Goal: Information Seeking & Learning: Find specific fact

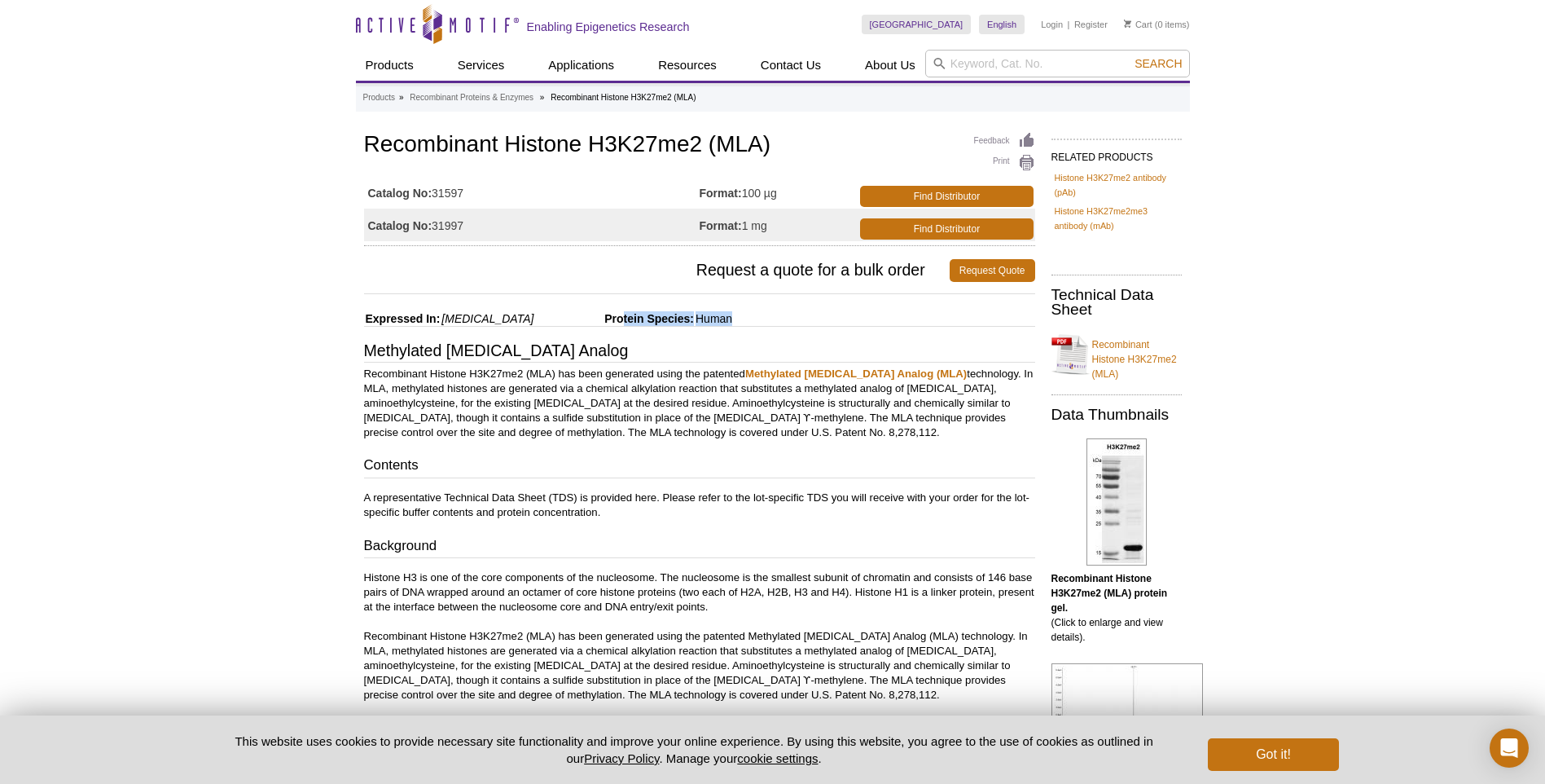
drag, startPoint x: 564, startPoint y: 320, endPoint x: 679, endPoint y: 323, distance: 115.0
click at [679, 323] on div "Feedback Print Recombinant Histone H3K27me2 (MLA) Catalog No: 31597 Format: 100…" at bounding box center [695, 720] width 680 height 1184
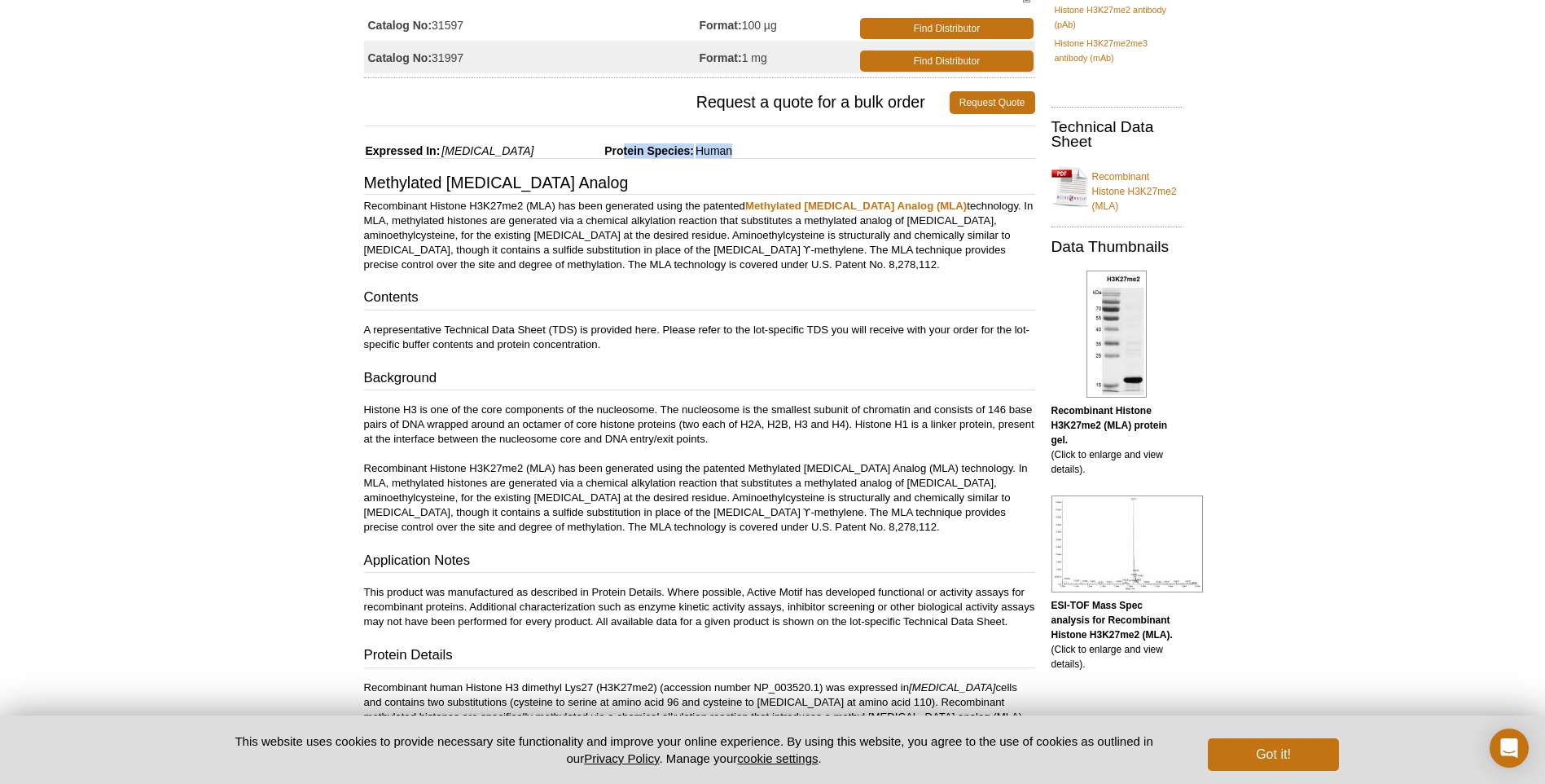
scroll to position [81, 0]
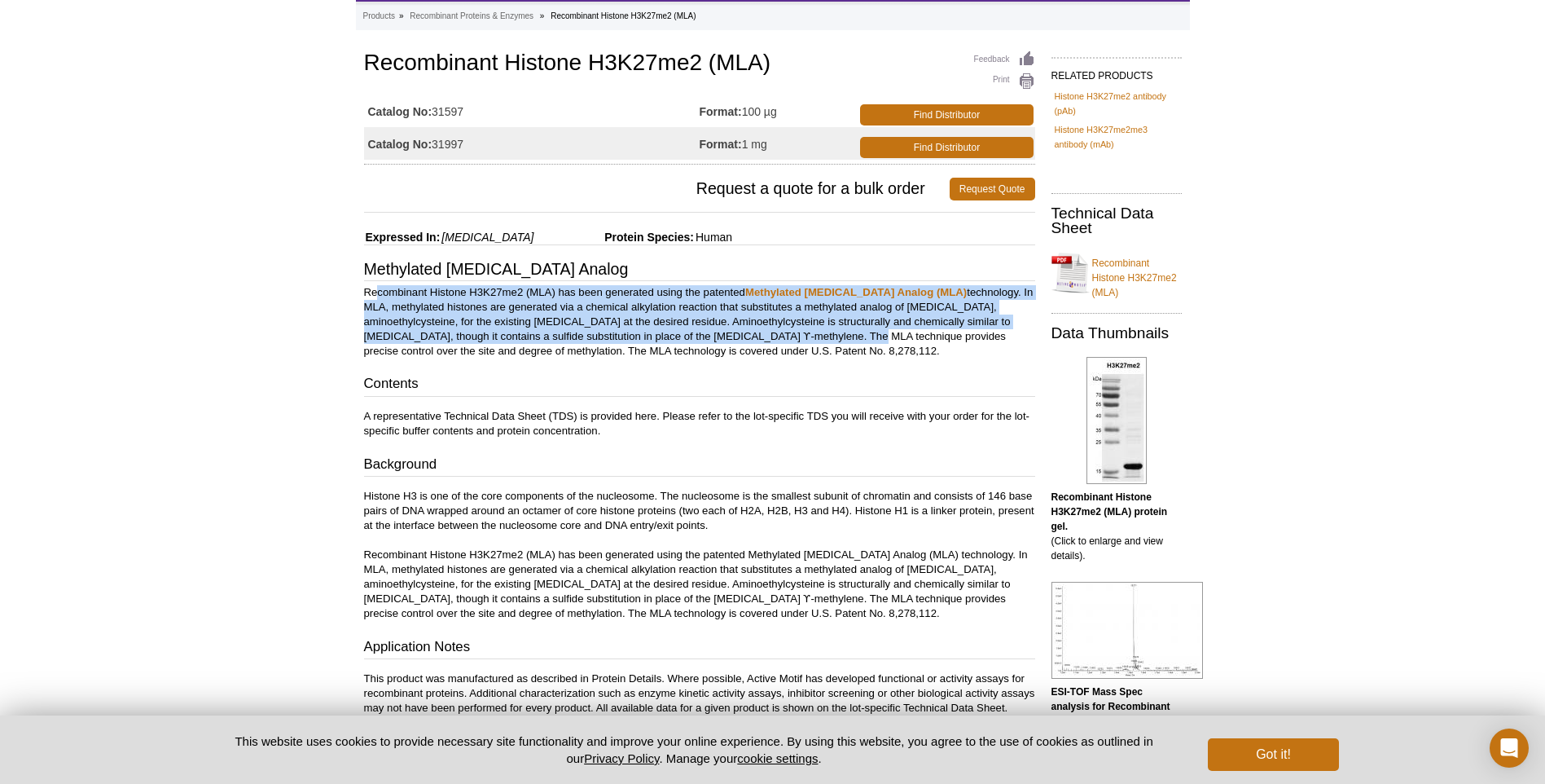
drag, startPoint x: 379, startPoint y: 287, endPoint x: 761, endPoint y: 336, distance: 385.1
click at [761, 336] on p "Recombinant Histone H3K27me2 (MLA) has been generated using the patented Methyl…" at bounding box center [700, 321] width 671 height 74
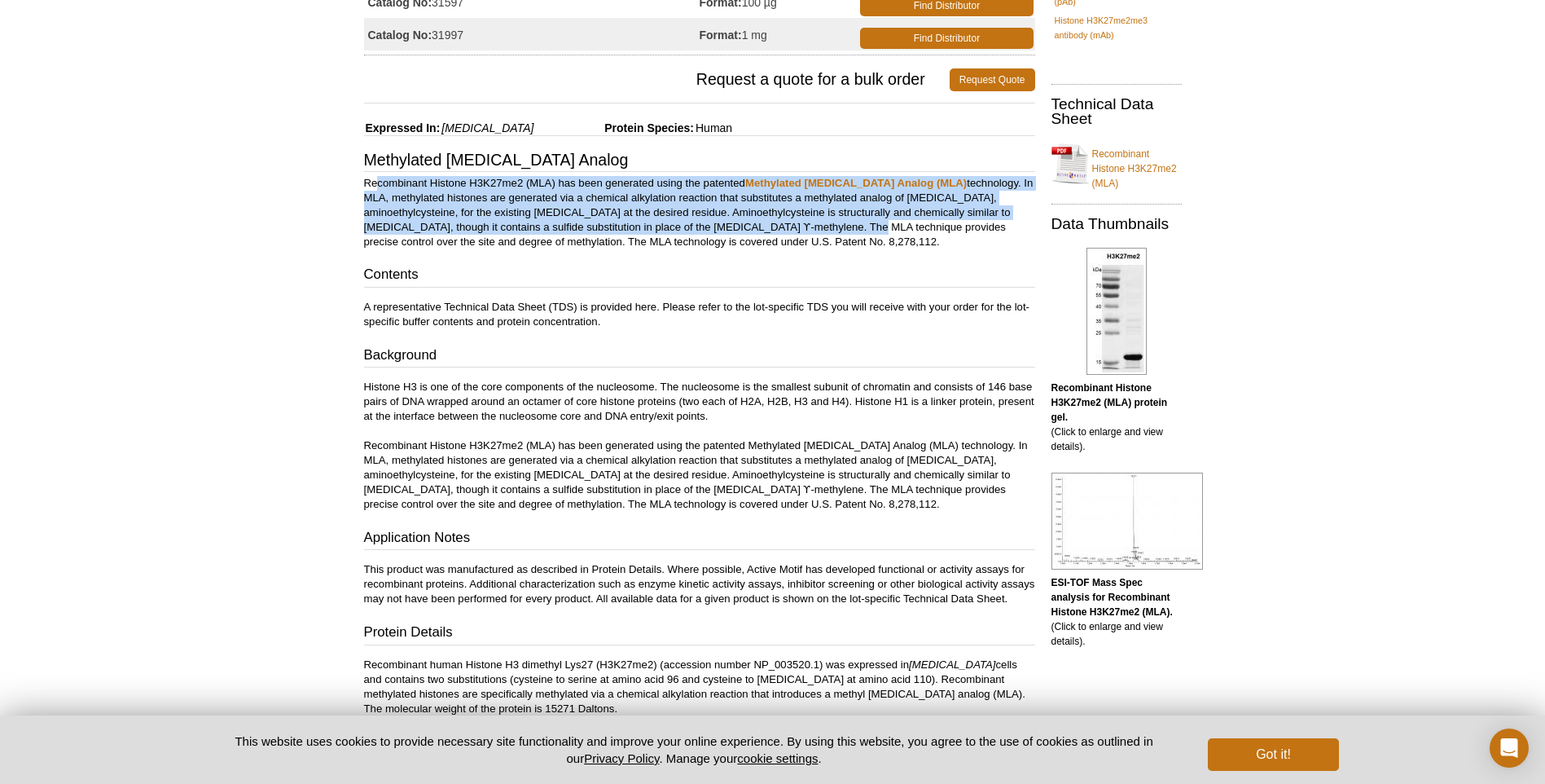
scroll to position [326, 0]
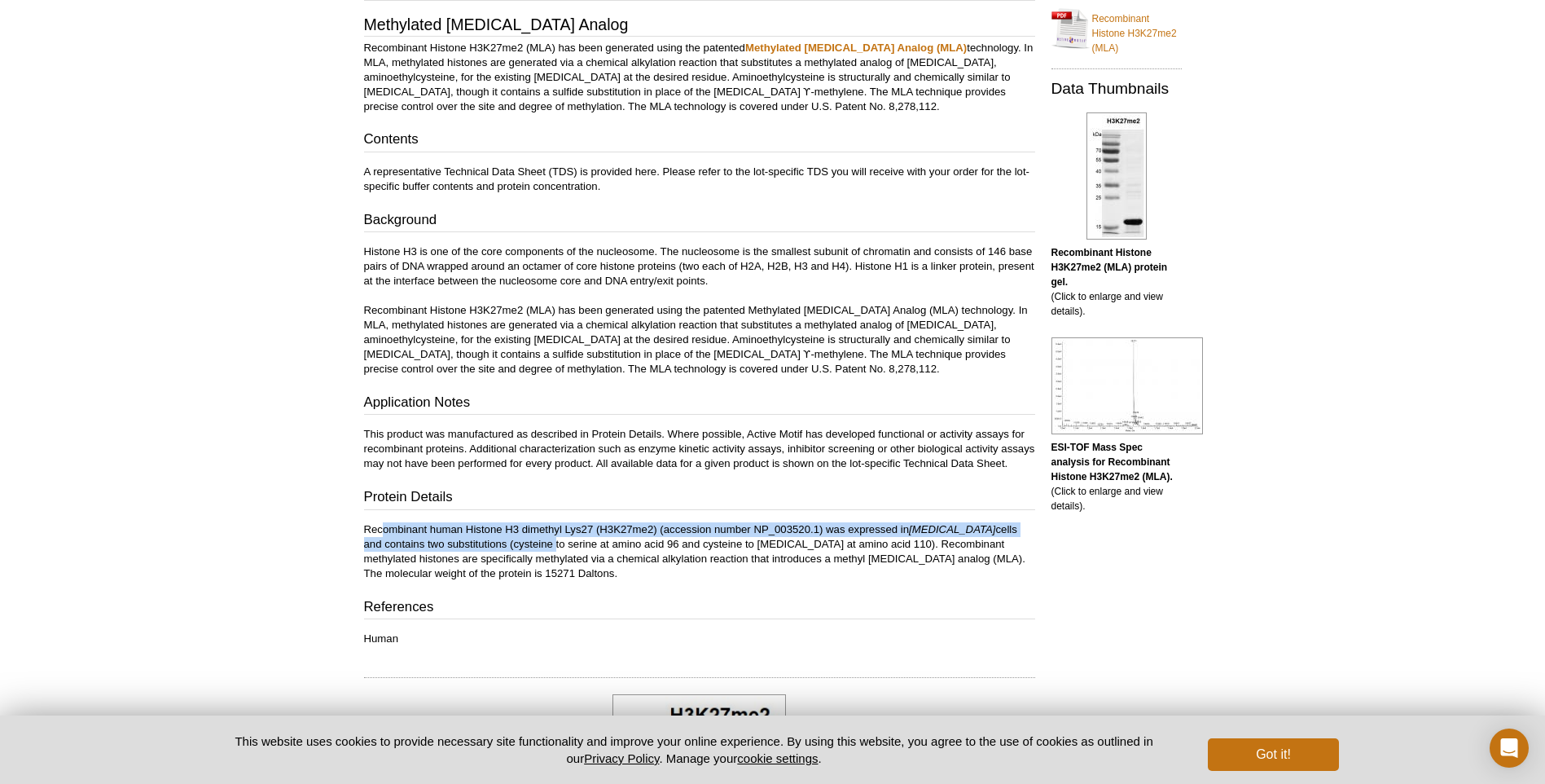
drag, startPoint x: 383, startPoint y: 545, endPoint x: 489, endPoint y: 562, distance: 107.4
click at [489, 562] on p "Recombinant human Histone H3 dimethyl Lys27 (H3K27me2) (accession number NP_003…" at bounding box center [700, 551] width 671 height 59
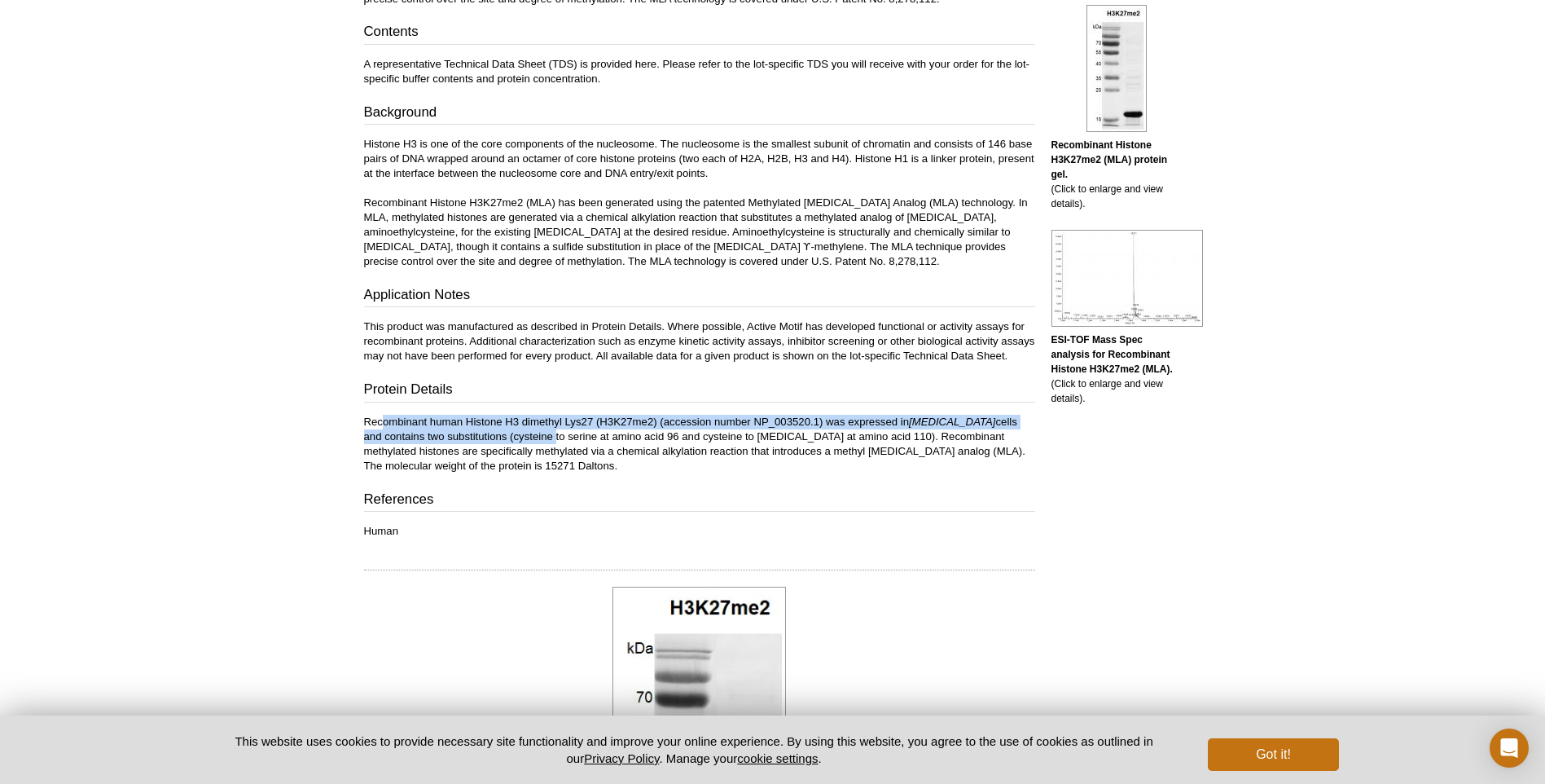
scroll to position [488, 0]
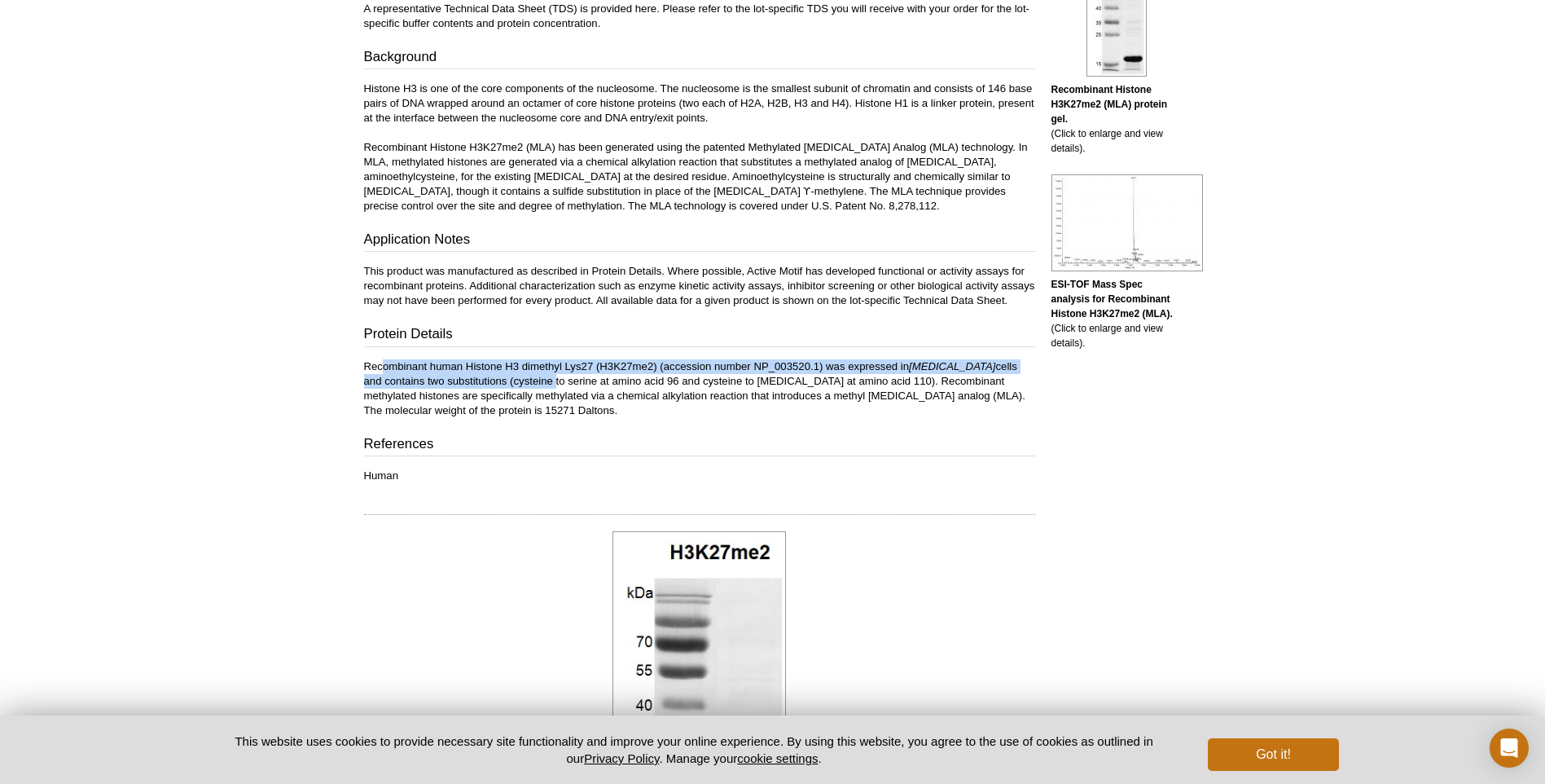
click at [406, 378] on p "Recombinant human Histone H3 dimethyl Lys27 (H3K27me2) (accession number NP_003…" at bounding box center [700, 388] width 671 height 59
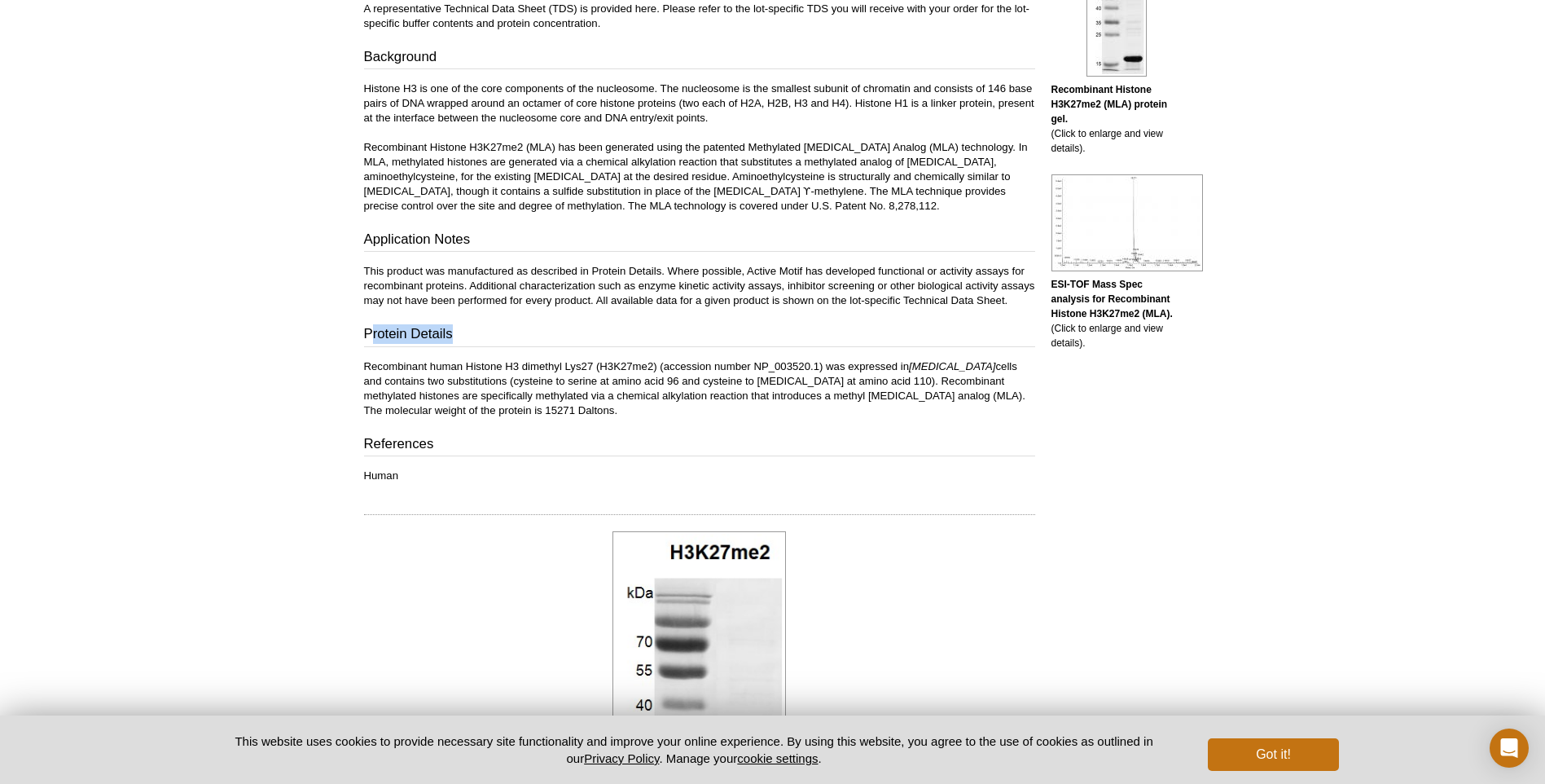
drag, startPoint x: 371, startPoint y: 341, endPoint x: 500, endPoint y: 349, distance: 129.2
click at [500, 347] on h3 "Protein Details" at bounding box center [700, 336] width 671 height 23
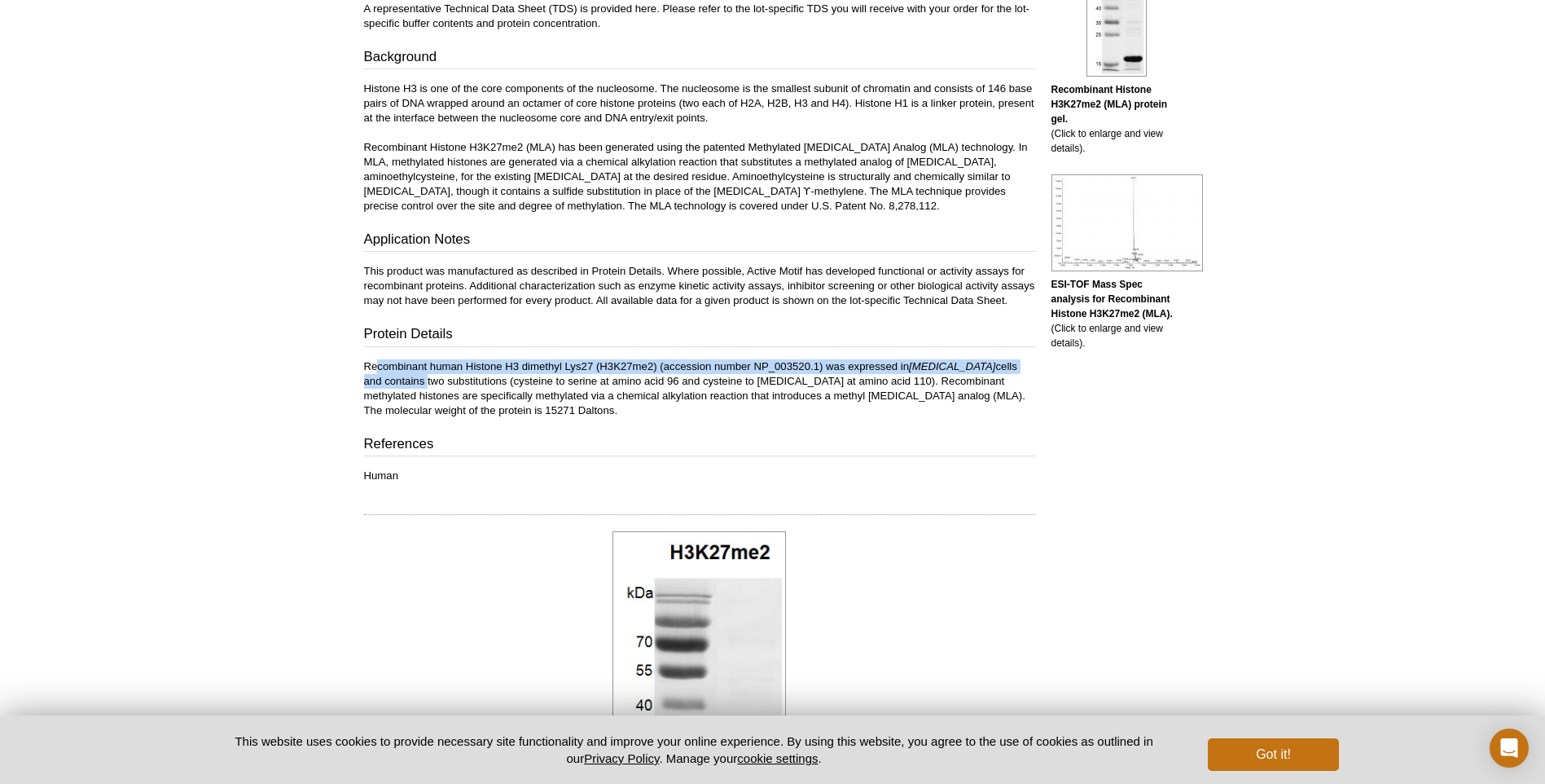
drag, startPoint x: 500, startPoint y: 349, endPoint x: 1032, endPoint y: 383, distance: 533.1
click at [1032, 383] on div "Contents A representative Technical Data Sheet (TDS) is provided here. Please r…" at bounding box center [700, 225] width 671 height 517
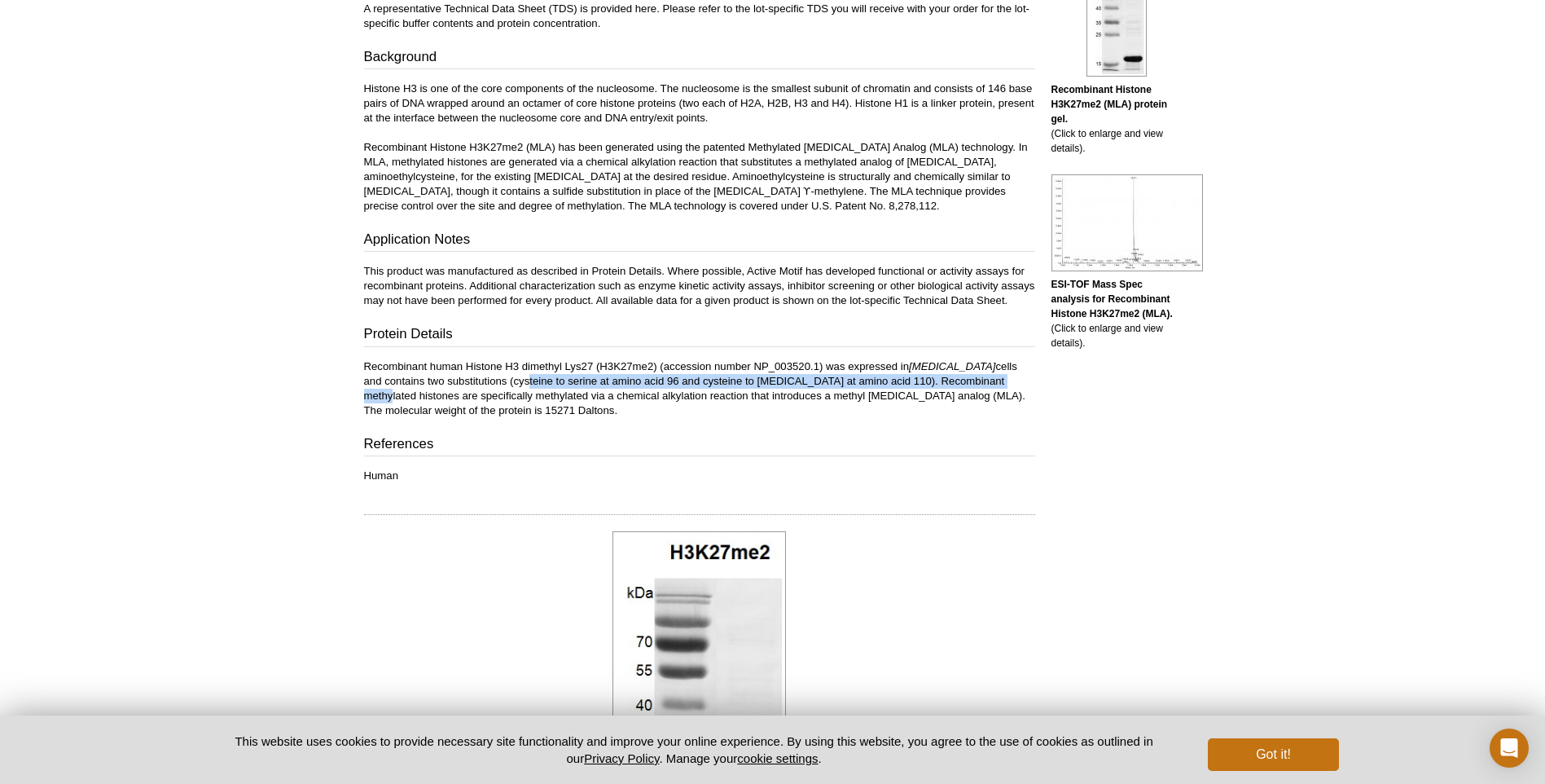
drag, startPoint x: 461, startPoint y: 397, endPoint x: 946, endPoint y: 402, distance: 485.0
click at [946, 402] on p "Recombinant human Histone H3 dimethyl Lys27 (H3K27me2) (accession number NP_003…" at bounding box center [700, 388] width 671 height 59
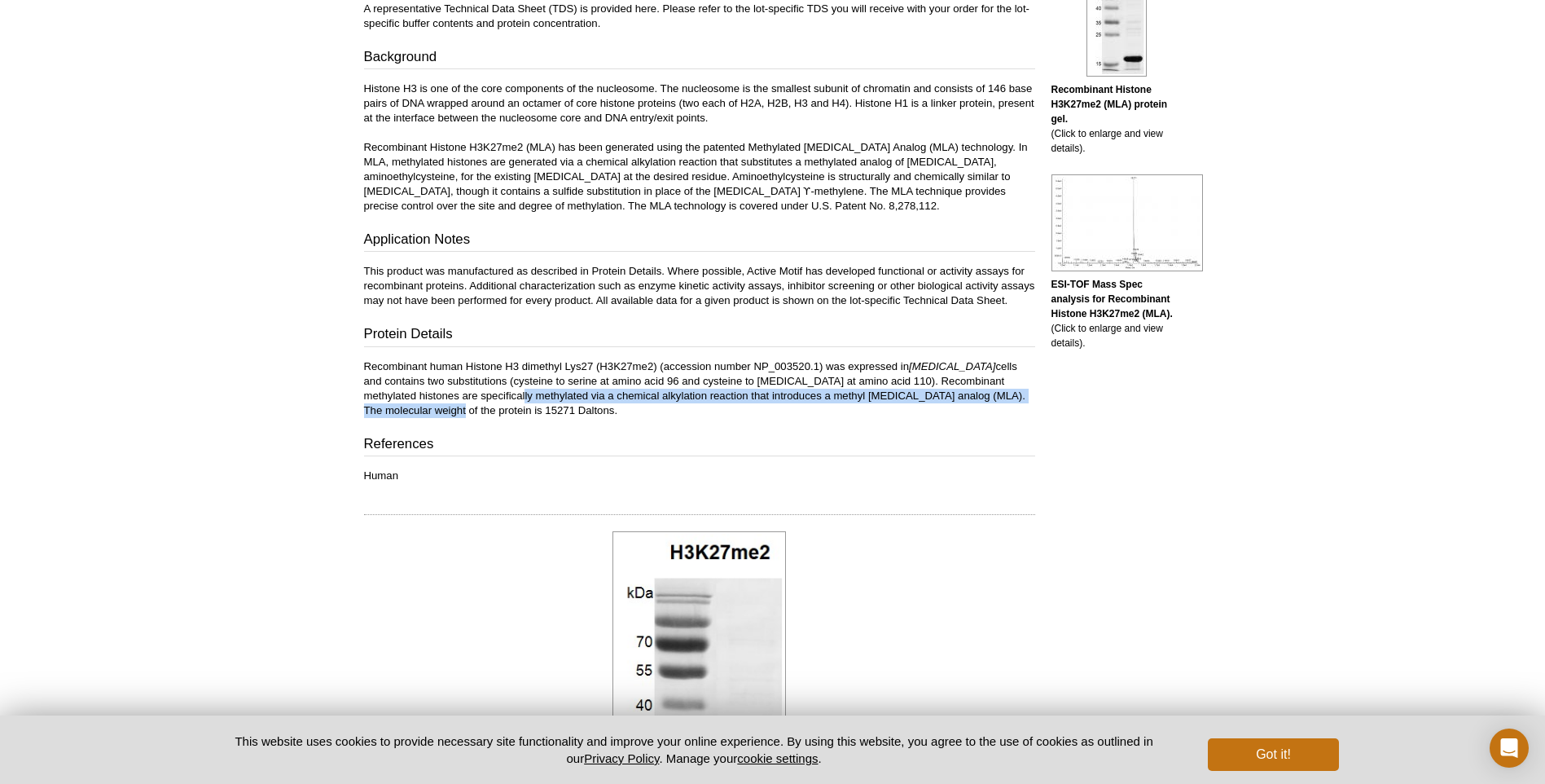
drag, startPoint x: 437, startPoint y: 409, endPoint x: 1017, endPoint y: 411, distance: 580.0
click at [1017, 411] on p "Recombinant human Histone H3 dimethyl Lys27 (H3K27me2) (accession number NP_003…" at bounding box center [700, 388] width 671 height 59
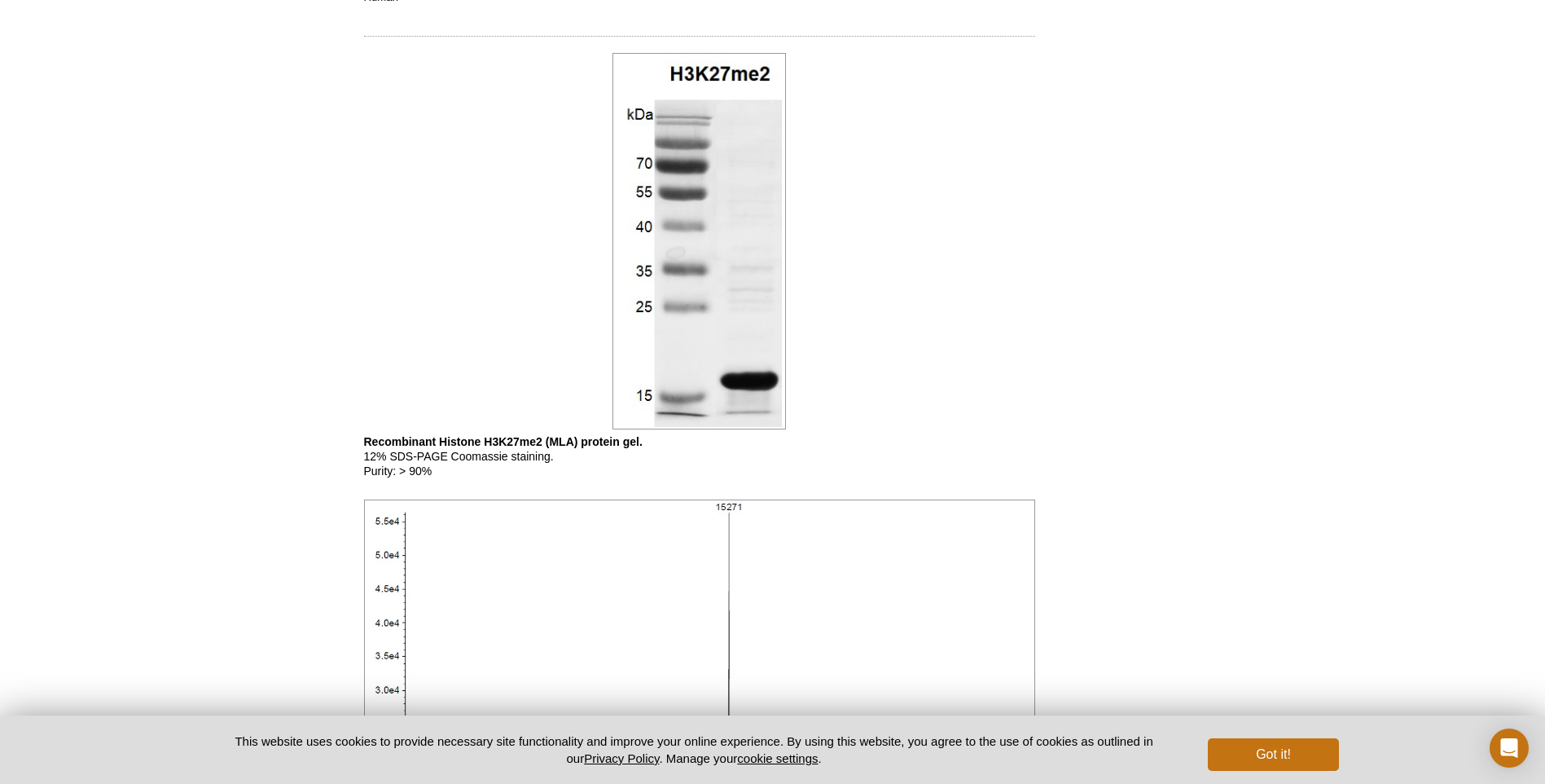
scroll to position [978, 0]
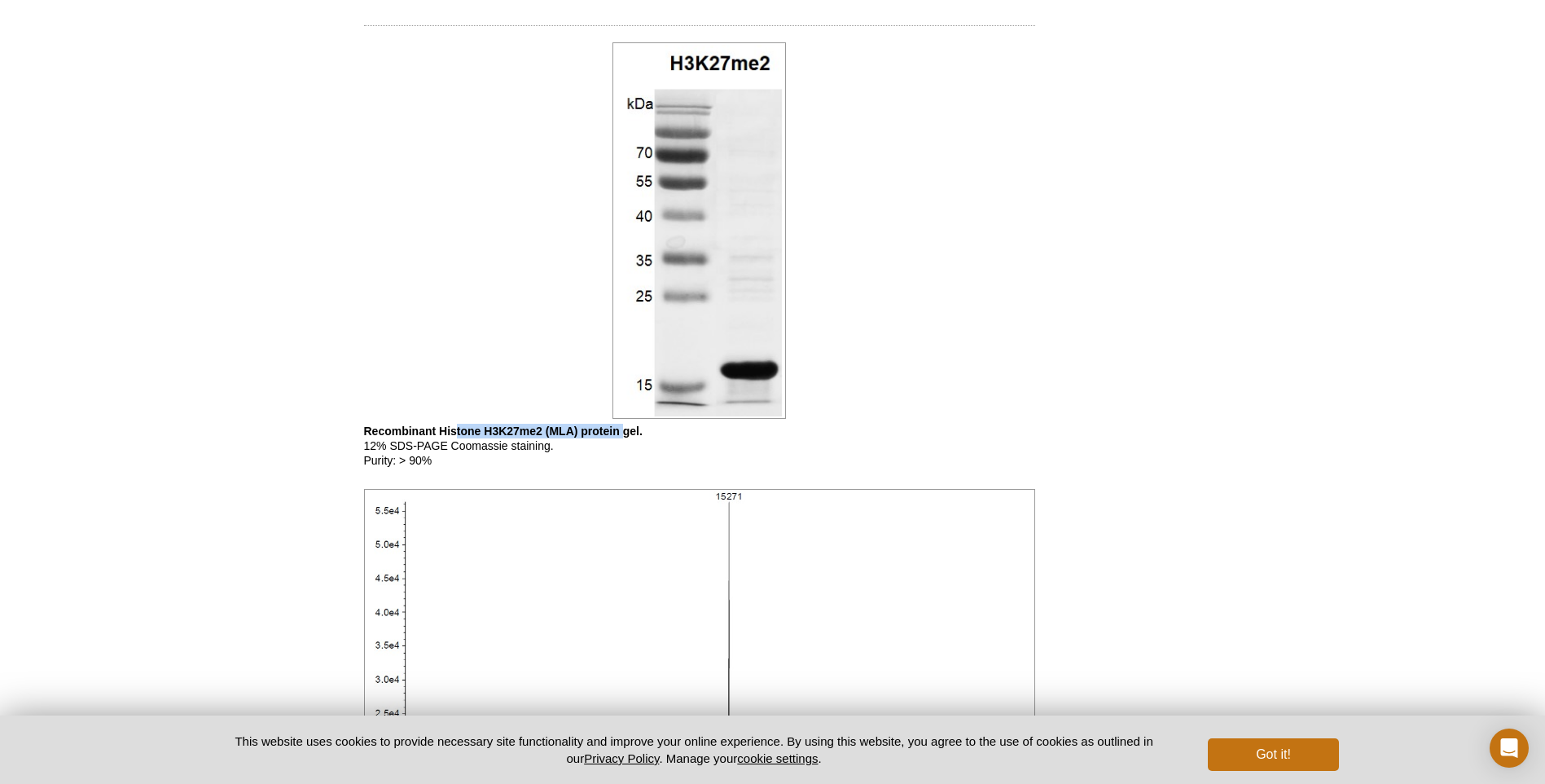
drag, startPoint x: 454, startPoint y: 445, endPoint x: 624, endPoint y: 452, distance: 170.1
click at [624, 452] on p "Recombinant Histone H3K27me2 (MLA) protein gel. 12% SDS-PAGE Coomassie staining…" at bounding box center [700, 445] width 671 height 44
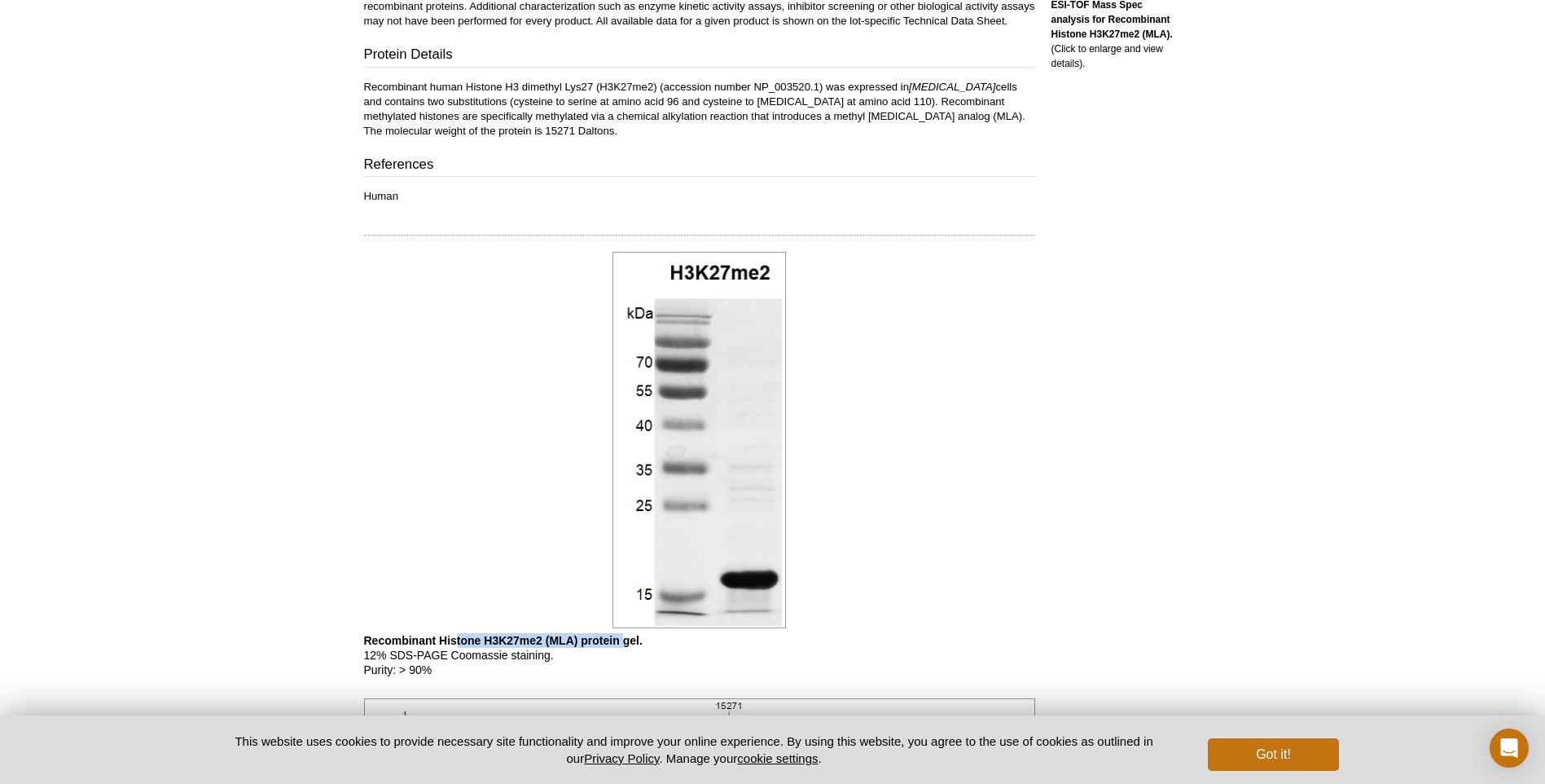
scroll to position [613, 0]
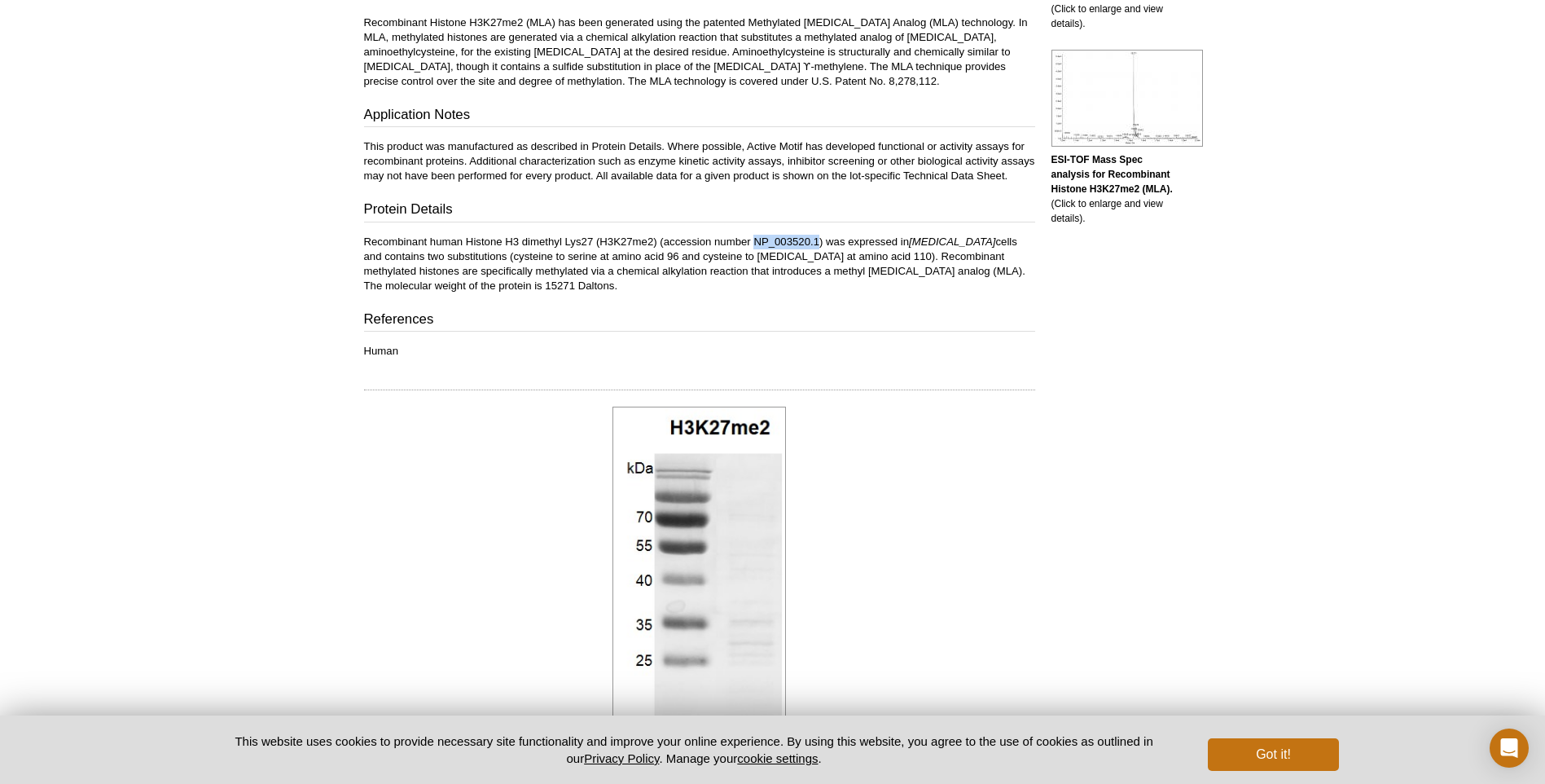
drag, startPoint x: 756, startPoint y: 255, endPoint x: 821, endPoint y: 261, distance: 65.3
click at [821, 261] on p "Recombinant human Histone H3 dimethyl Lys27 (H3K27me2) (accession number NP_003…" at bounding box center [700, 263] width 671 height 59
copy p "NP_003520.1"
